Goal: Communication & Community: Connect with others

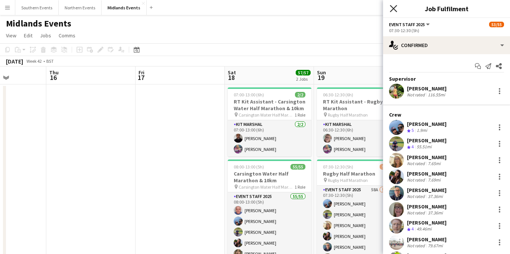
scroll to position [226, 0]
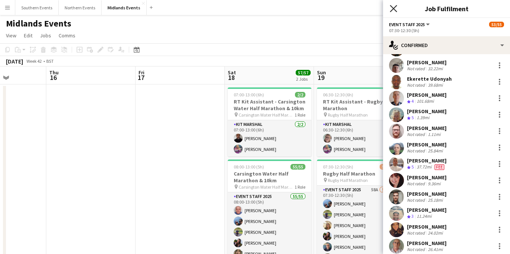
click at [393, 10] on icon "Close pop-in" at bounding box center [393, 8] width 7 height 7
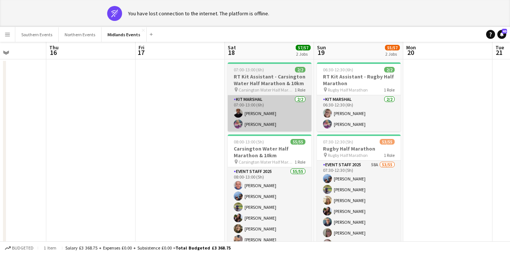
scroll to position [0, 0]
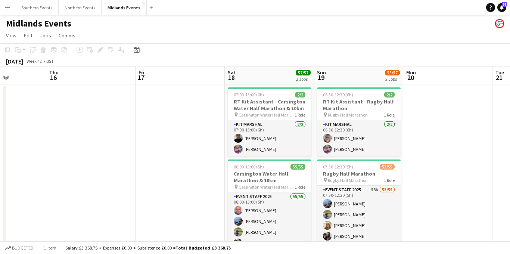
click at [8, 12] on button "Menu" at bounding box center [7, 7] width 15 height 15
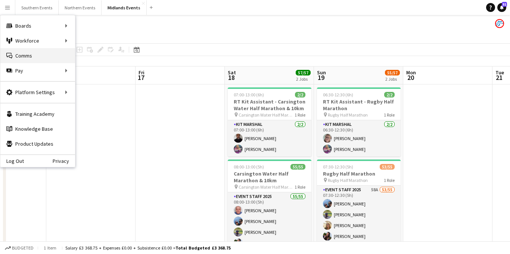
click at [41, 58] on link "Comms Comms" at bounding box center [37, 55] width 75 height 15
